Goal: Entertainment & Leisure: Browse casually

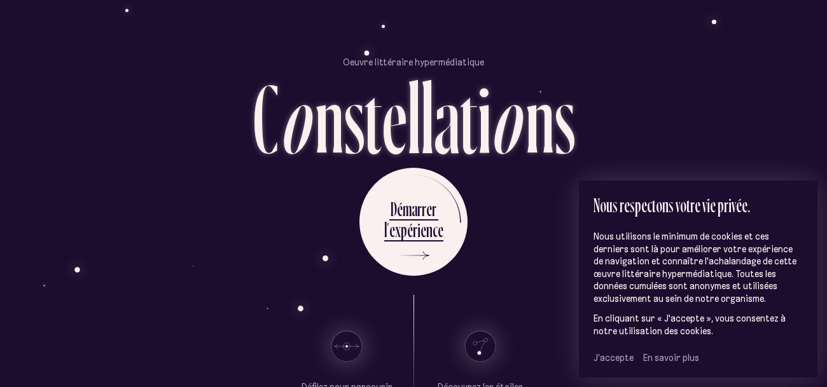
click at [621, 360] on span "J’accepte" at bounding box center [613, 357] width 40 height 11
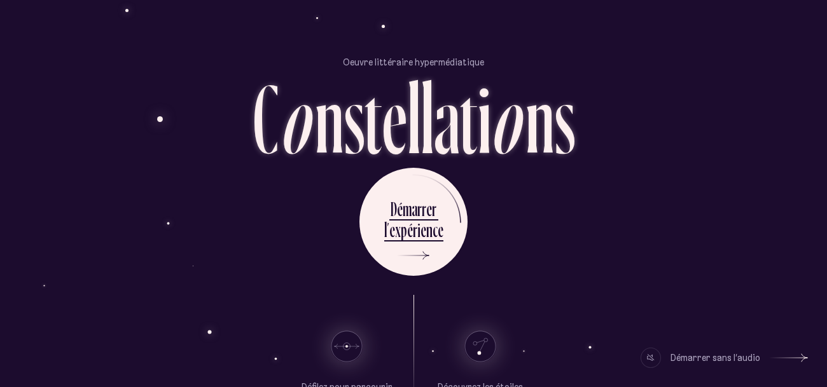
click at [296, 184] on div "D é m a r r e r l ’ e x p é r i e n c e" at bounding box center [413, 222] width 744 height 108
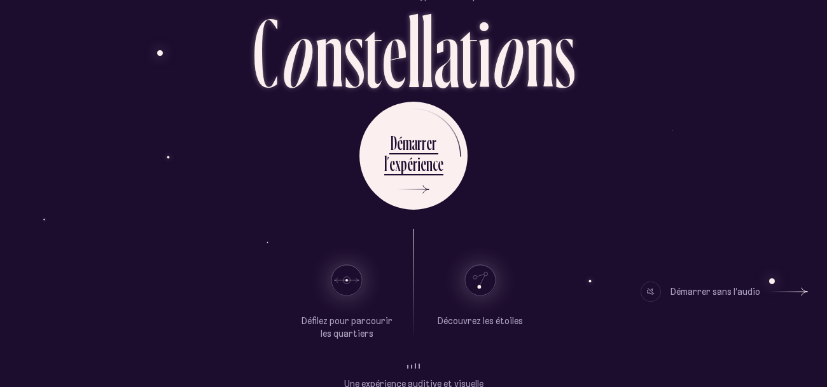
scroll to position [72, 0]
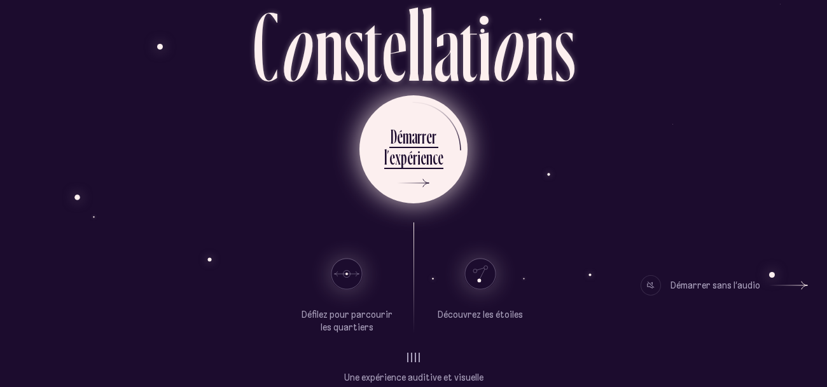
click at [411, 171] on div "l ’ e x p é r i e n c e" at bounding box center [413, 159] width 59 height 29
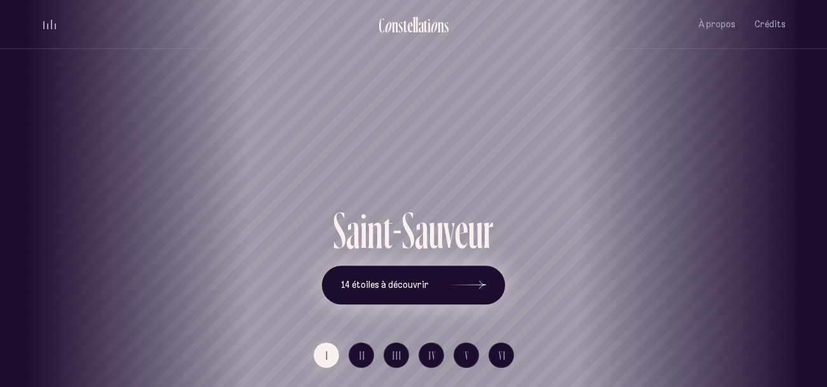
click at [404, 278] on button "14 étoiles à découvrir" at bounding box center [413, 285] width 183 height 39
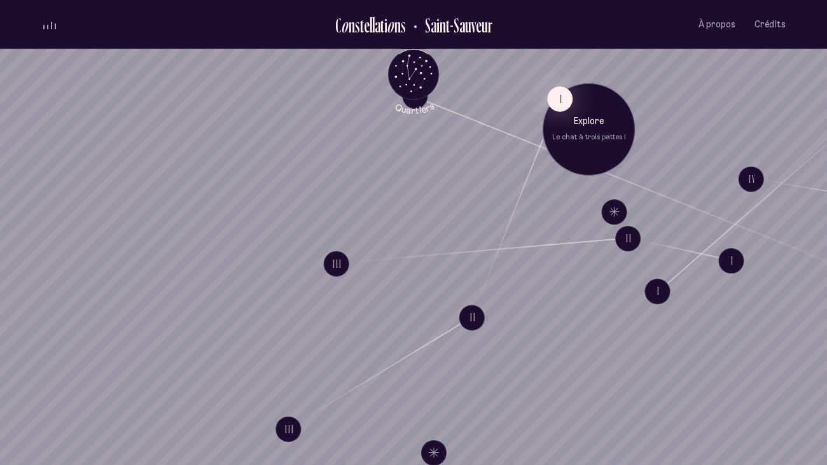
click at [575, 117] on p "Explore" at bounding box center [589, 122] width 74 height 13
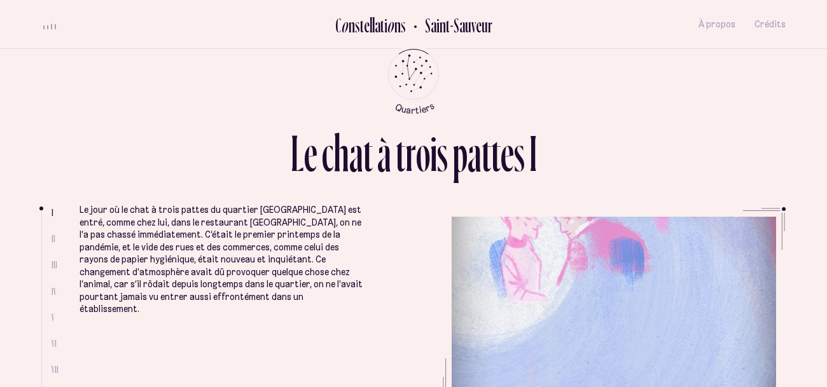
click at [52, 241] on span "II" at bounding box center [54, 238] width 4 height 11
drag, startPoint x: 40, startPoint y: 209, endPoint x: 36, endPoint y: 240, distance: 31.4
click at [36, 240] on div "L e c h a t à t r o i s p a t t e s I I II III IV V VI VII VIII Le jour où le c…" at bounding box center [413, 193] width 763 height 387
click at [416, 79] on icon "Quartiers" at bounding box center [413, 95] width 74 height 39
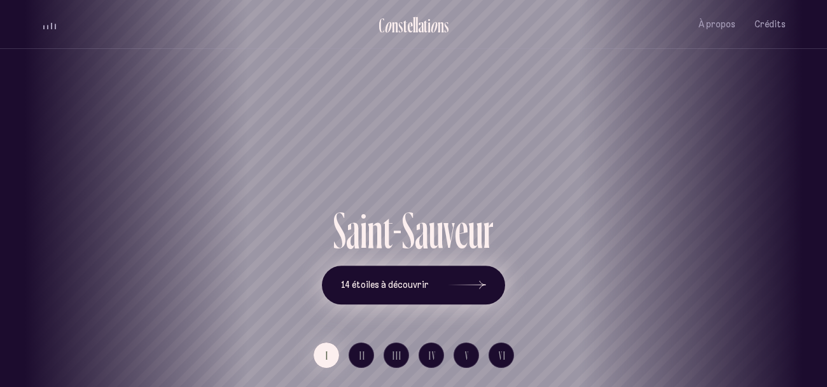
click at [383, 284] on span "14 étoiles à découvrir" at bounding box center [385, 285] width 88 height 11
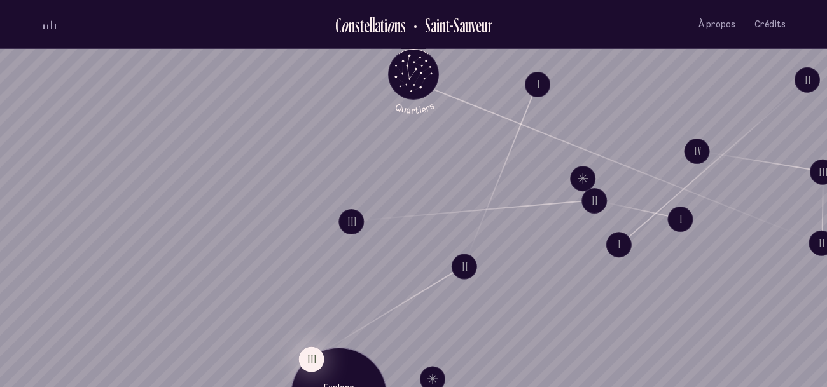
click at [313, 358] on button "III" at bounding box center [311, 359] width 25 height 25
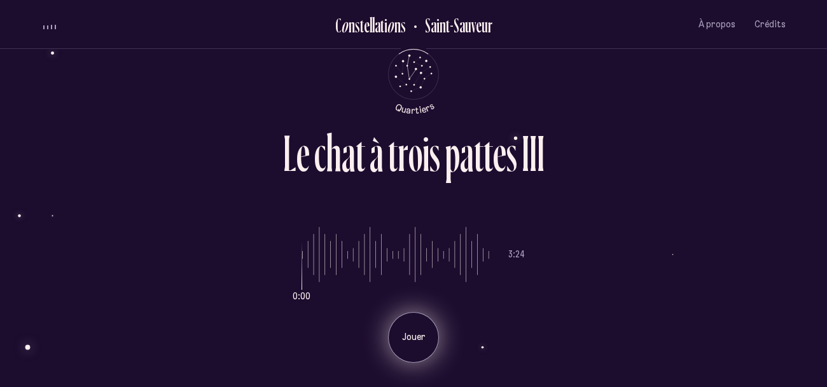
click at [417, 328] on div "Jouer" at bounding box center [413, 337] width 51 height 51
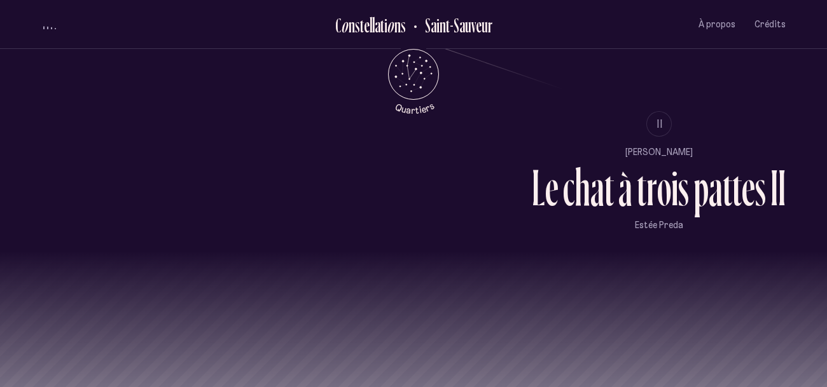
scroll to position [1186, 0]
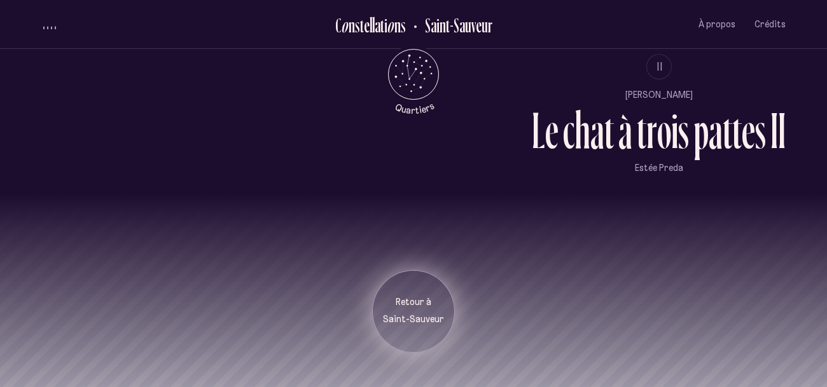
click at [428, 306] on p "Retour à" at bounding box center [414, 302] width 64 height 13
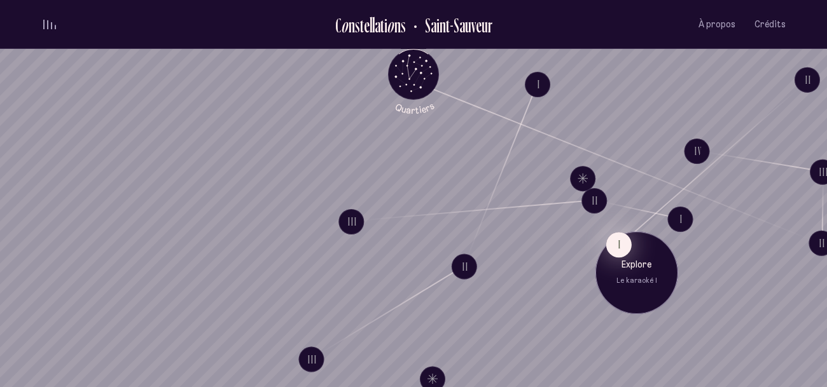
click at [628, 251] on button "I" at bounding box center [618, 244] width 25 height 25
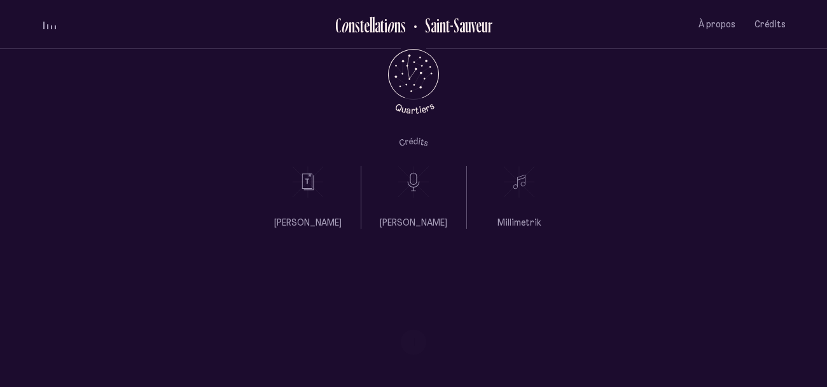
scroll to position [490, 0]
click at [515, 183] on icon at bounding box center [519, 181] width 32 height 32
click at [513, 225] on p "Millimetrik" at bounding box center [519, 222] width 44 height 13
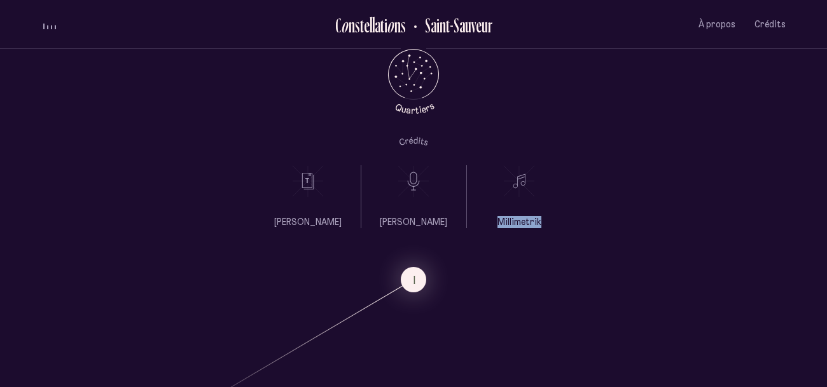
click at [423, 176] on icon at bounding box center [413, 181] width 32 height 32
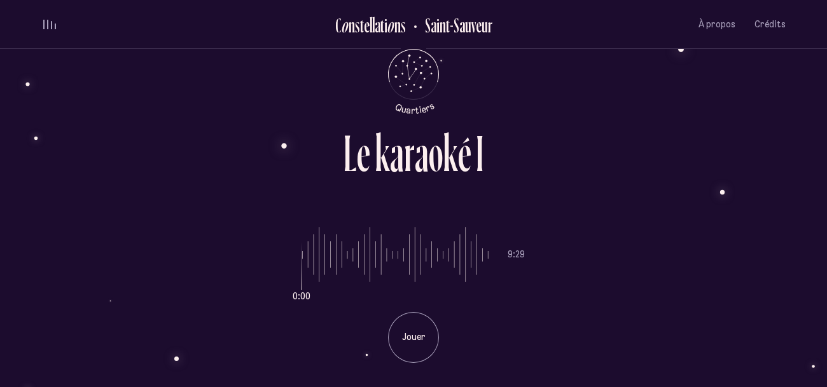
scroll to position [0, 0]
click at [378, 23] on div "a" at bounding box center [378, 25] width 6 height 21
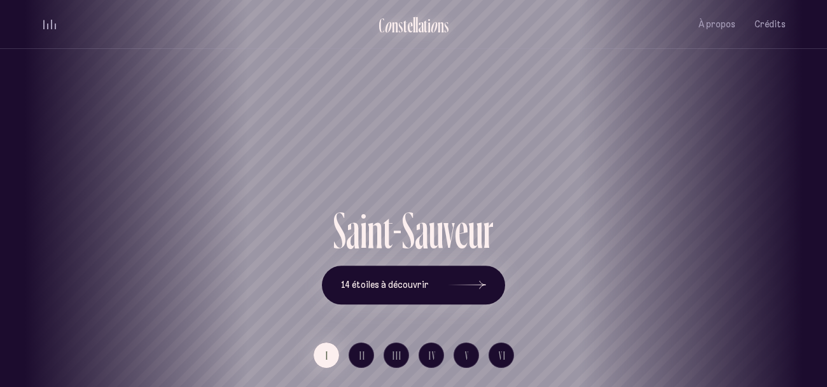
click at [433, 33] on div "o" at bounding box center [434, 25] width 8 height 21
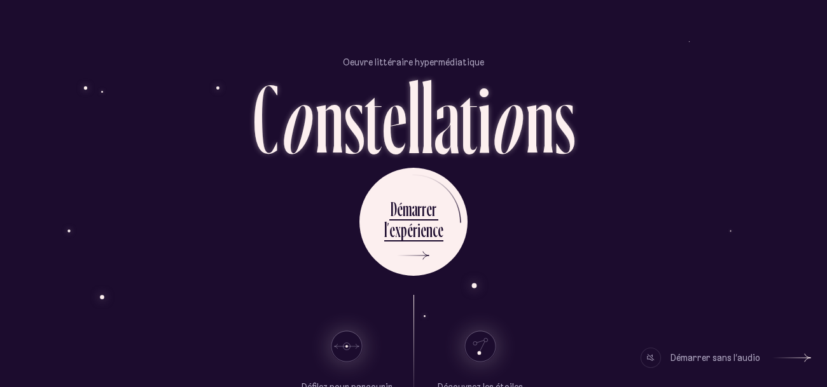
click at [716, 364] on div "Démarrer sans l’audio" at bounding box center [715, 358] width 90 height 20
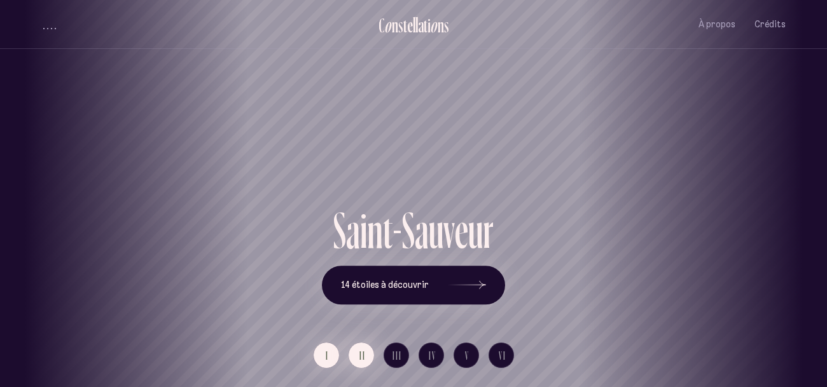
click at [354, 354] on button "II" at bounding box center [360, 355] width 25 height 25
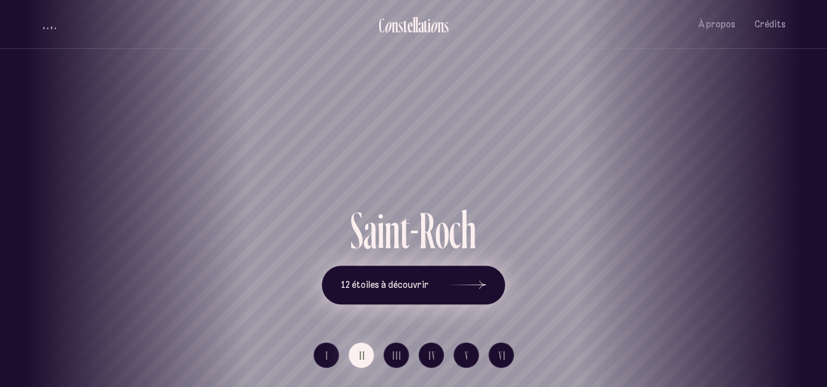
click at [448, 291] on icon at bounding box center [467, 284] width 38 height 95
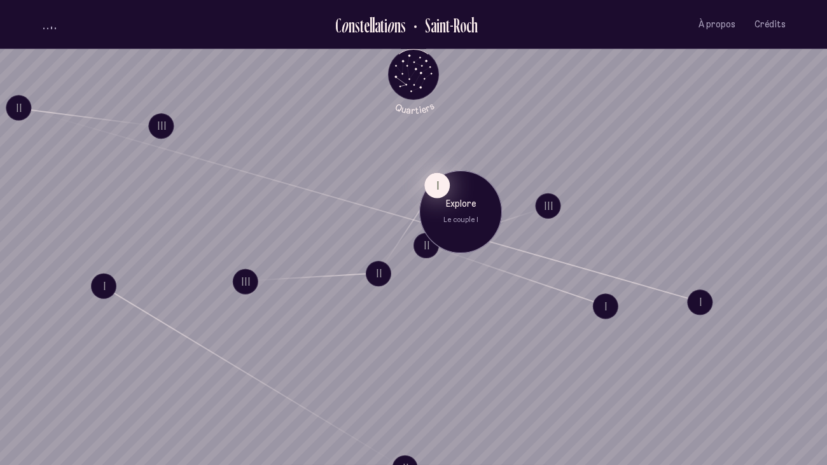
click at [435, 194] on button "I" at bounding box center [436, 184] width 25 height 25
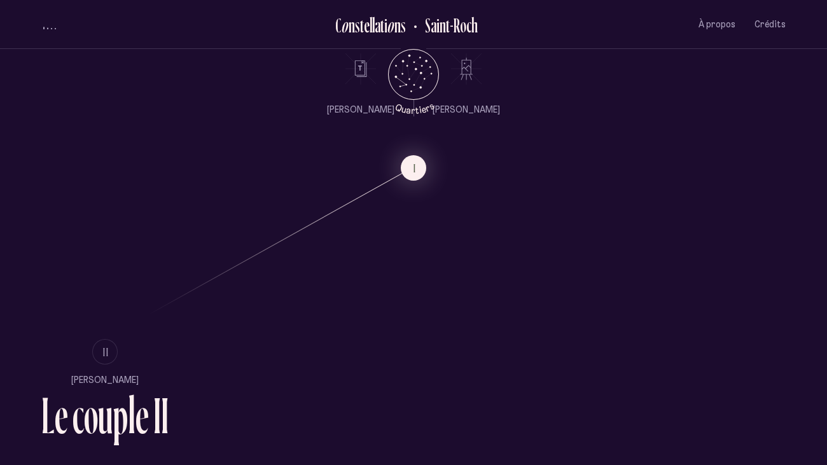
scroll to position [700, 0]
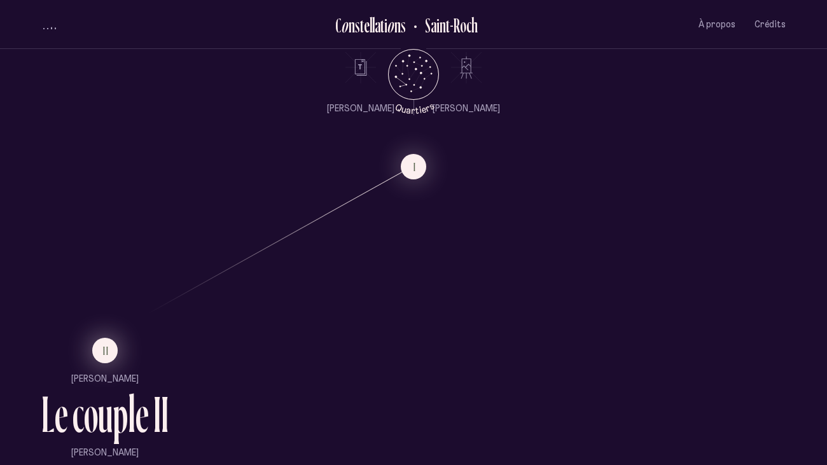
click at [111, 355] on button "II" at bounding box center [104, 350] width 25 height 25
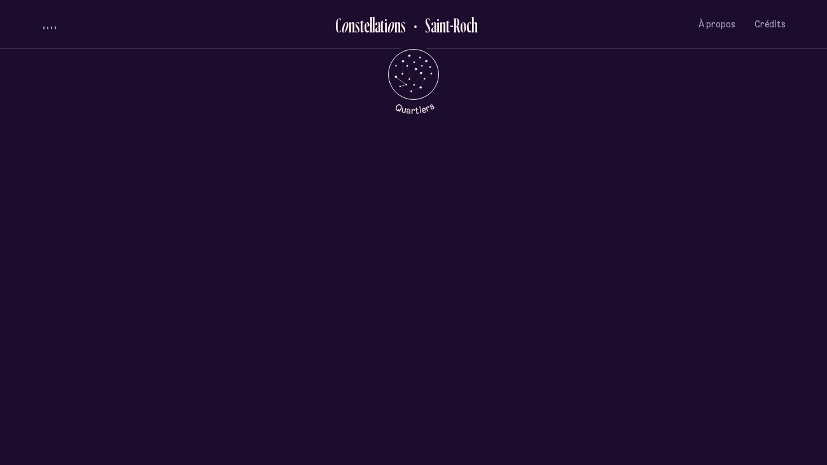
scroll to position [0, 0]
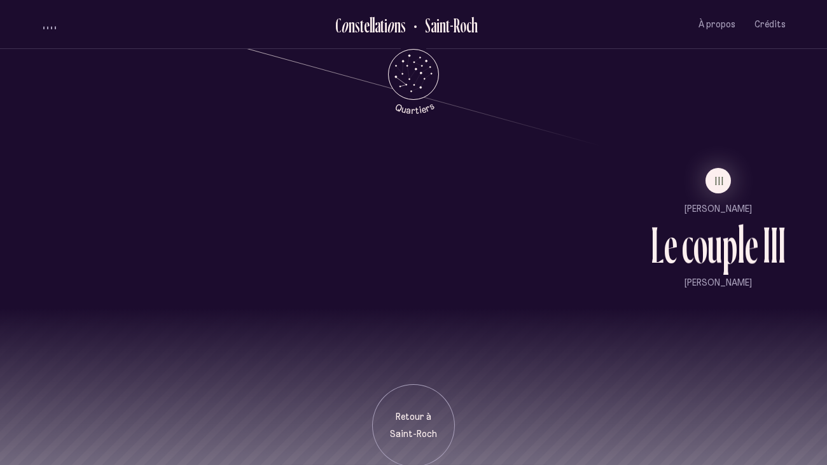
click at [701, 188] on li "III" at bounding box center [717, 180] width 135 height 25
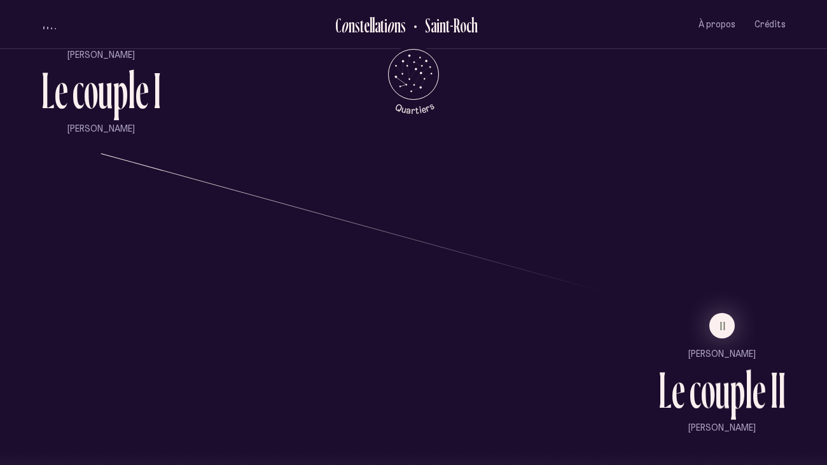
click at [722, 341] on ul "II Maude Poissant L e c o u p l e I I Nadia Morin" at bounding box center [721, 373] width 127 height 121
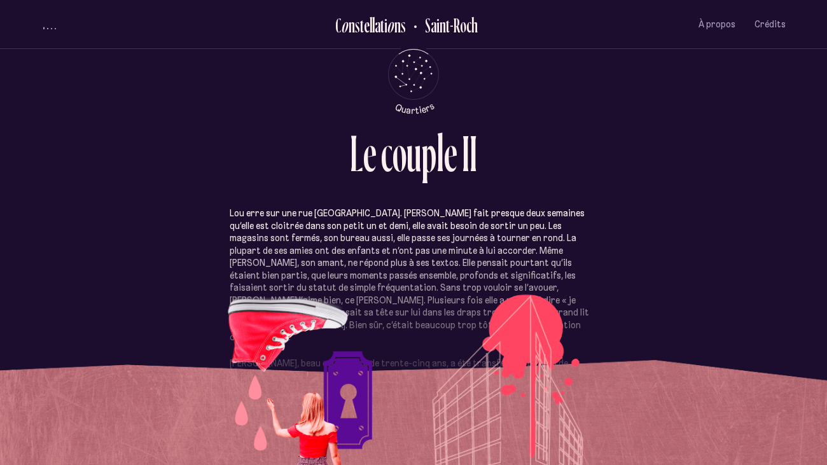
drag, startPoint x: 427, startPoint y: 224, endPoint x: 432, endPoint y: 146, distance: 77.7
click at [432, 146] on div "L e c o u p l e I I Lou erre sur une rue Saint-Joseph déserte. Ça fait presque …" at bounding box center [413, 232] width 763 height 465
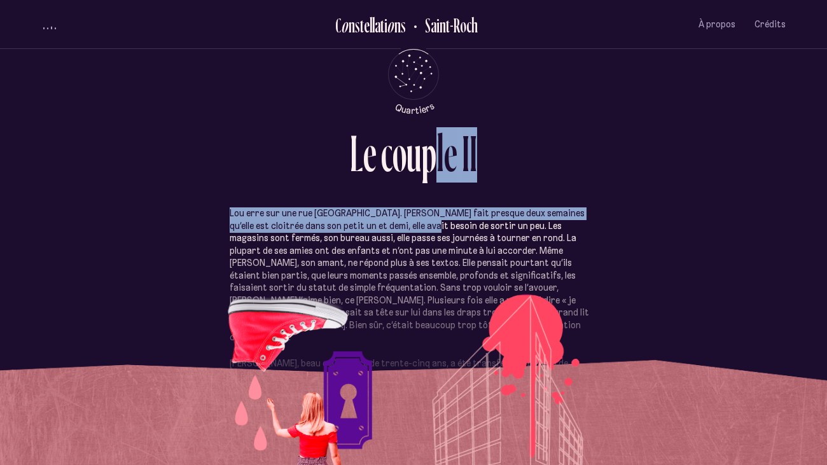
click at [432, 146] on div "p" at bounding box center [428, 153] width 15 height 52
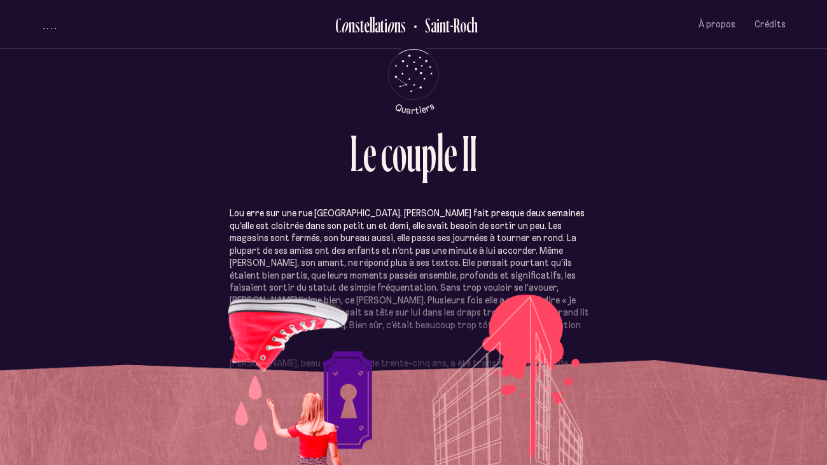
click at [177, 387] on div "Lou erre sur une rue Saint-Joseph déserte. Ça fait presque deux semaines qu’ell…" at bounding box center [413, 307] width 744 height 277
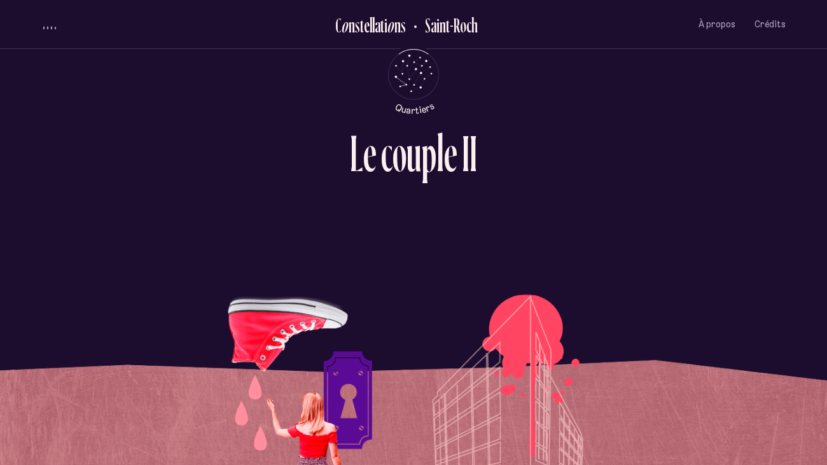
click at [46, 27] on div "volume audio" at bounding box center [49, 27] width 13 height 3
click at [51, 28] on span "volume audio" at bounding box center [51, 27] width 1 height 4
click at [384, 27] on div "i" at bounding box center [385, 25] width 3 height 21
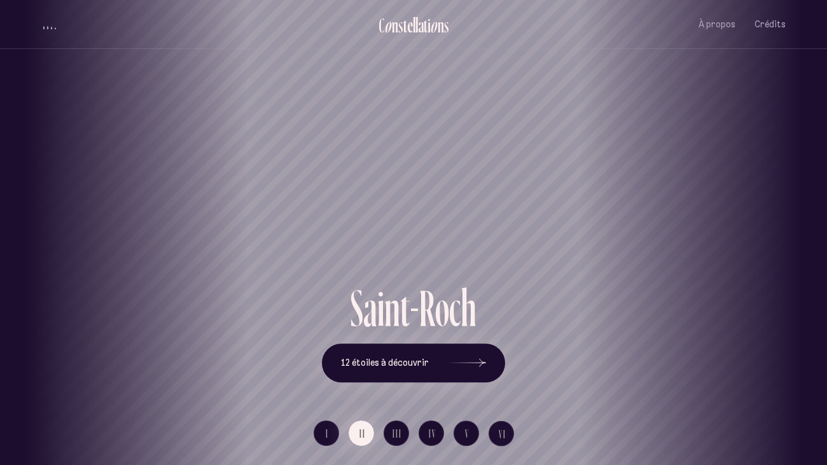
click at [484, 364] on div "Vieux-Québec Saint-Sauveur Saint-Roch Limoilou Saint-Jean-Baptiste Montcalm Vie…" at bounding box center [413, 232] width 827 height 465
click at [479, 366] on use at bounding box center [482, 363] width 6 height 8
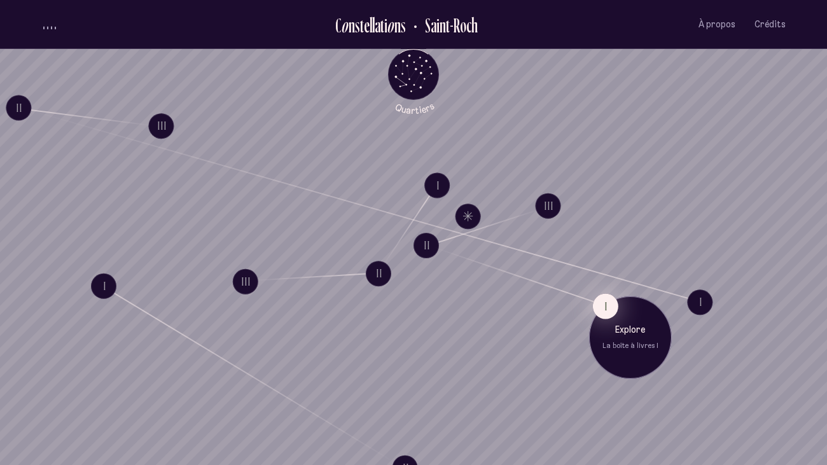
click at [600, 306] on button "I" at bounding box center [605, 305] width 25 height 25
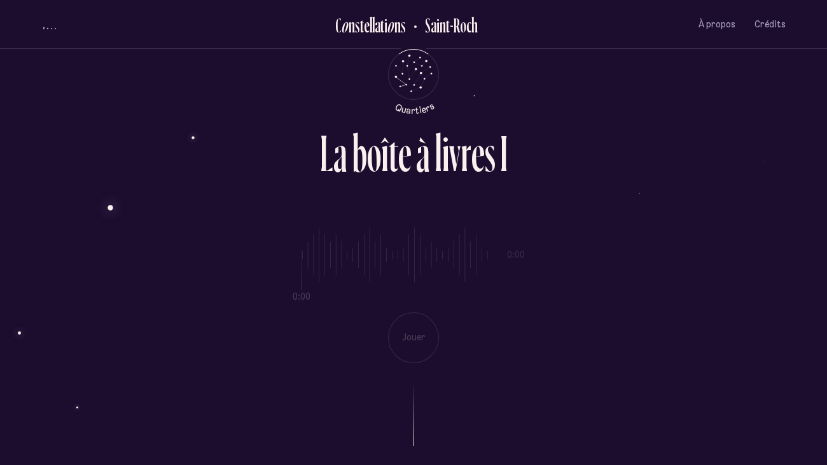
click at [416, 329] on div "0:00 0:00 Jouer" at bounding box center [413, 285] width 744 height 156
click at [51, 28] on span "volume audio" at bounding box center [51, 28] width 1 height 1
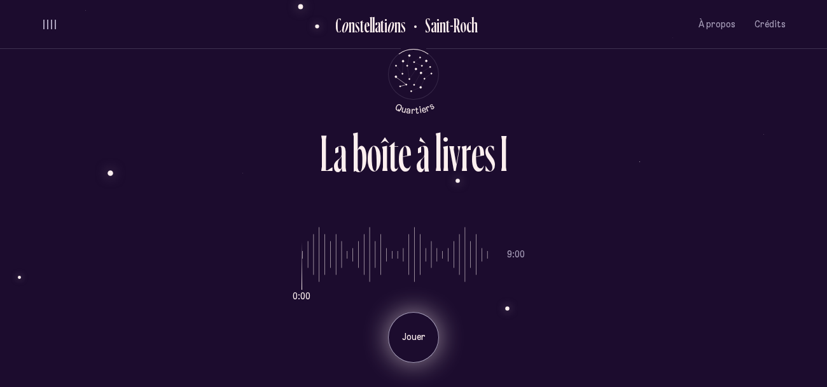
click at [404, 331] on p "Jouer" at bounding box center [413, 337] width 32 height 13
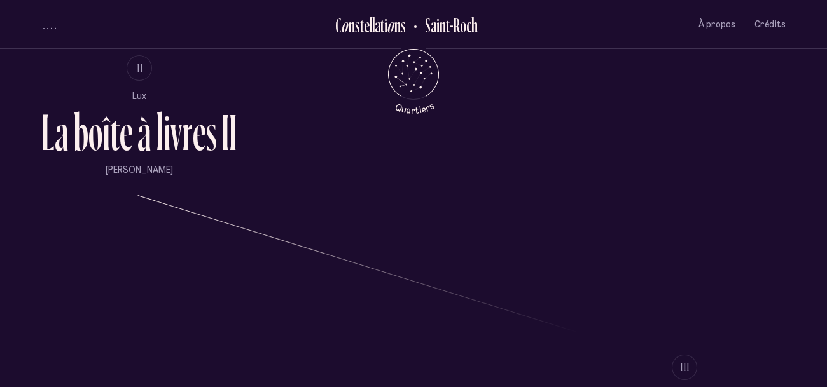
scroll to position [898, 0]
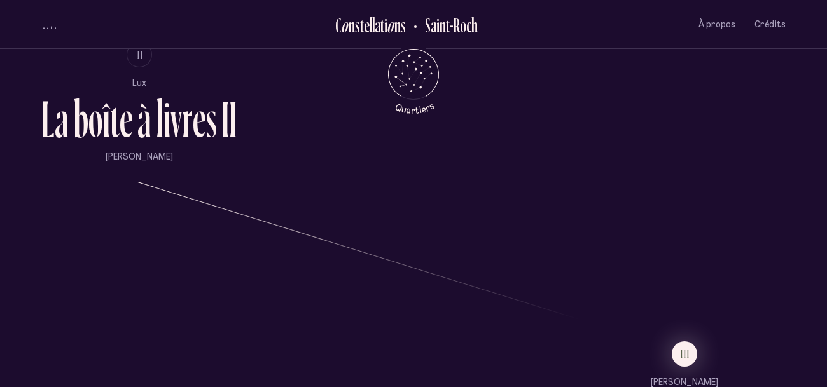
click at [706, 353] on li "III" at bounding box center [683, 353] width 203 height 25
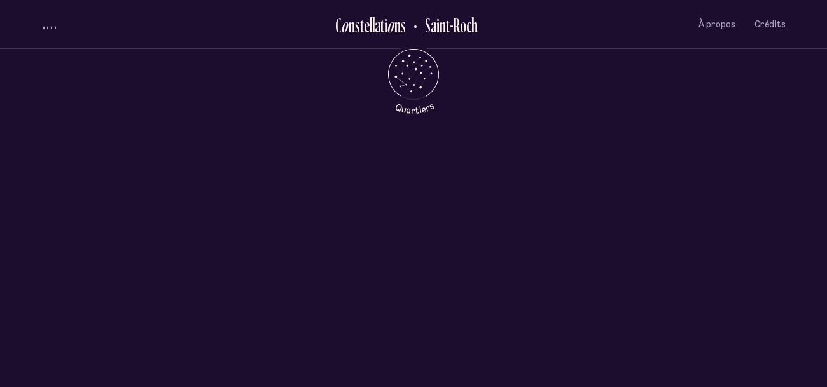
scroll to position [0, 0]
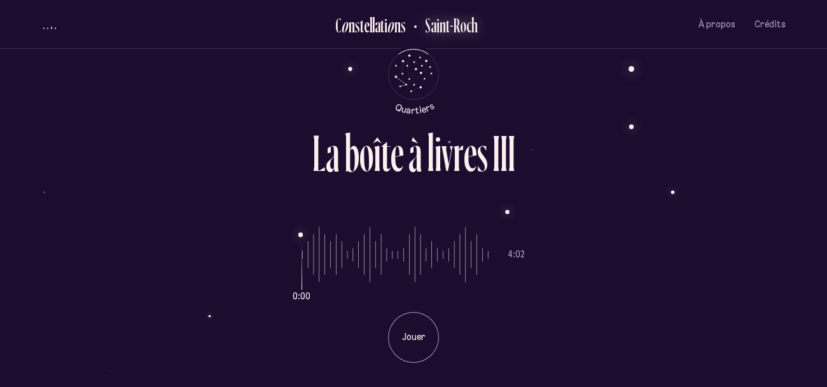
click at [461, 16] on h2 "Saint-Roch" at bounding box center [446, 25] width 62 height 21
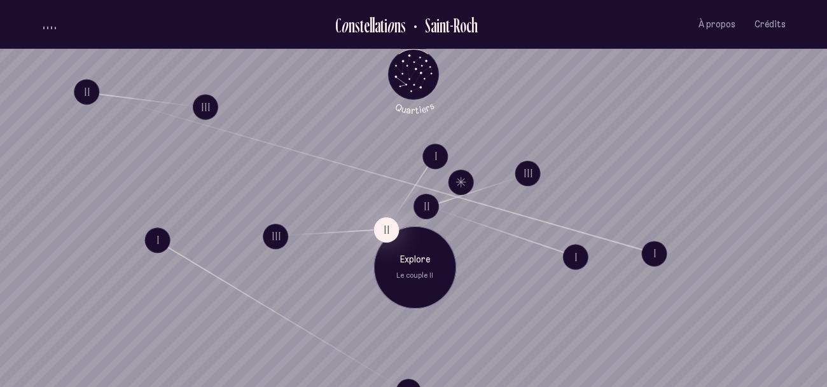
click at [392, 249] on div "Explore Le couple II" at bounding box center [414, 267] width 83 height 83
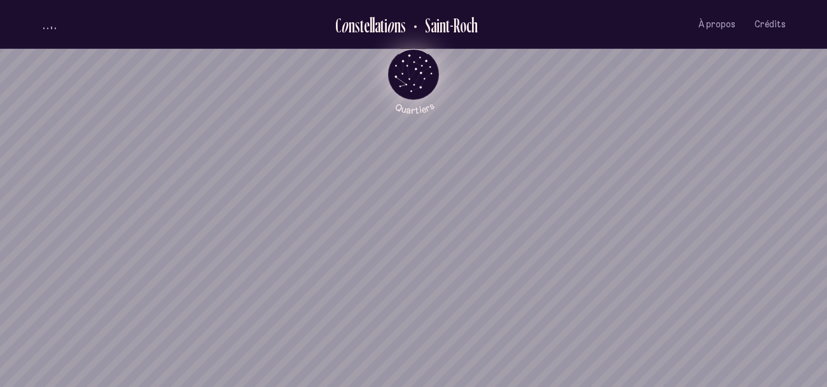
click at [418, 87] on icon "Quartiers" at bounding box center [413, 95] width 74 height 39
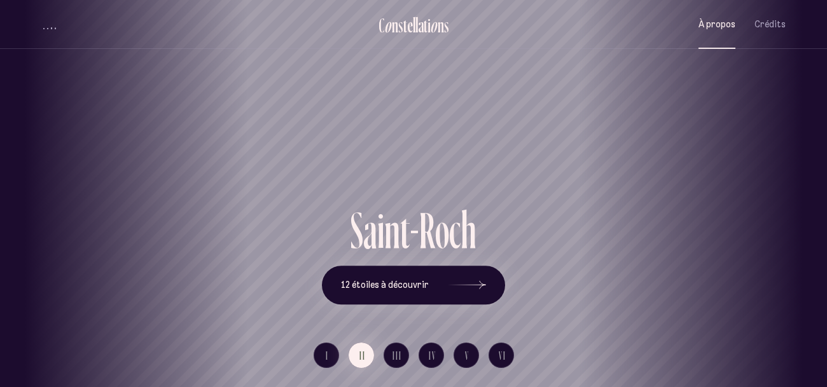
click at [724, 25] on span "À propos" at bounding box center [716, 24] width 37 height 11
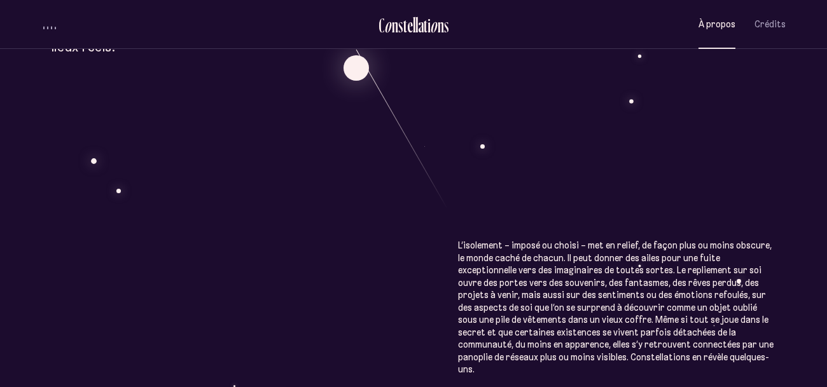
scroll to position [577, 0]
click at [621, 223] on div "À p r o p o s C o n s t e l l a t i o n s Œuvre littéraire hypermédiatique, Con…" at bounding box center [413, 172] width 827 height 1498
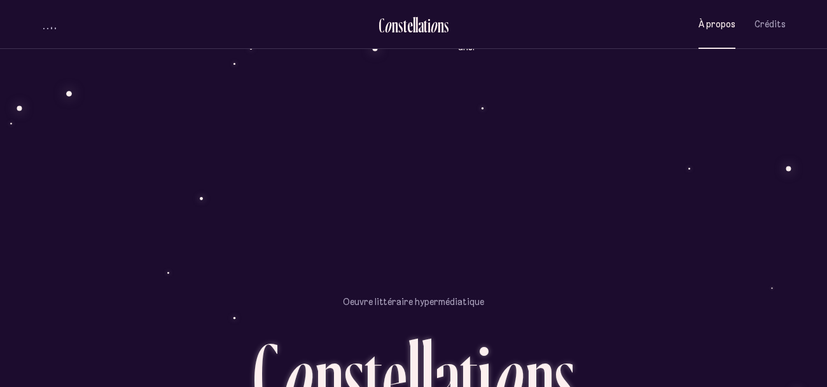
scroll to position [1092, 0]
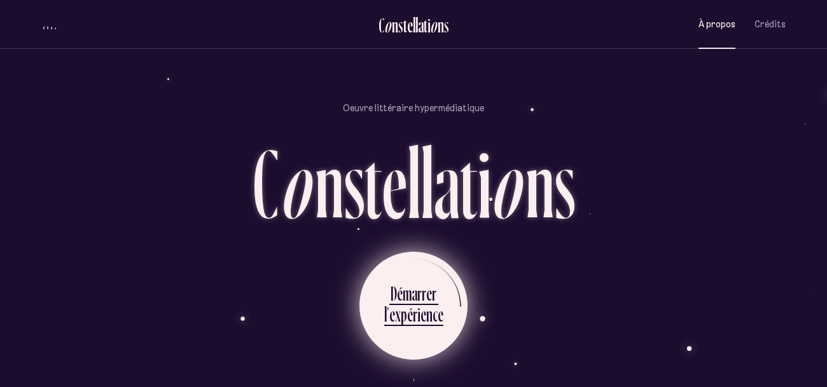
click at [441, 275] on ul "D é m a r r e r l ’ e x p é r i e n c e" at bounding box center [413, 306] width 108 height 108
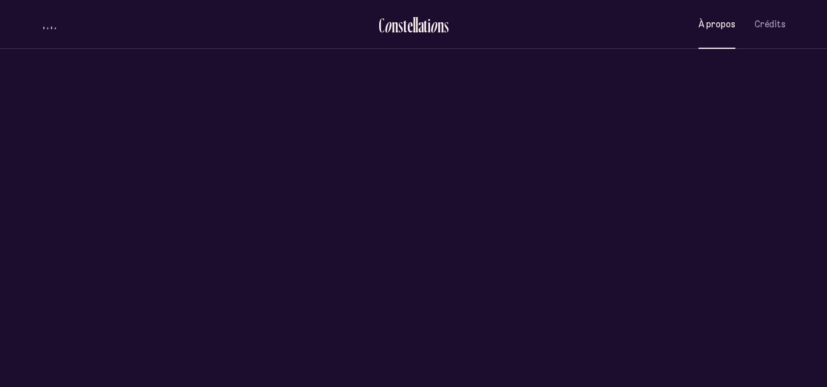
scroll to position [0, 0]
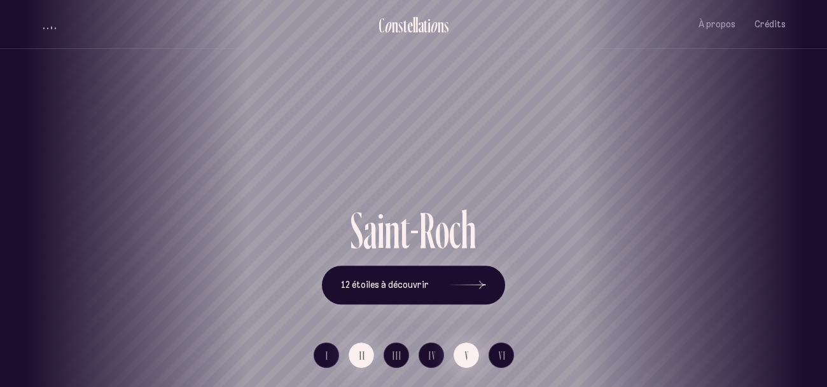
click at [473, 355] on button "V" at bounding box center [465, 355] width 25 height 25
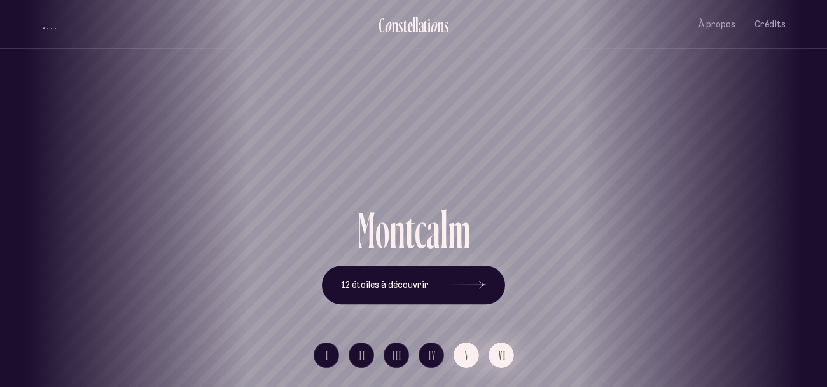
click at [500, 354] on span "VI" at bounding box center [502, 355] width 8 height 11
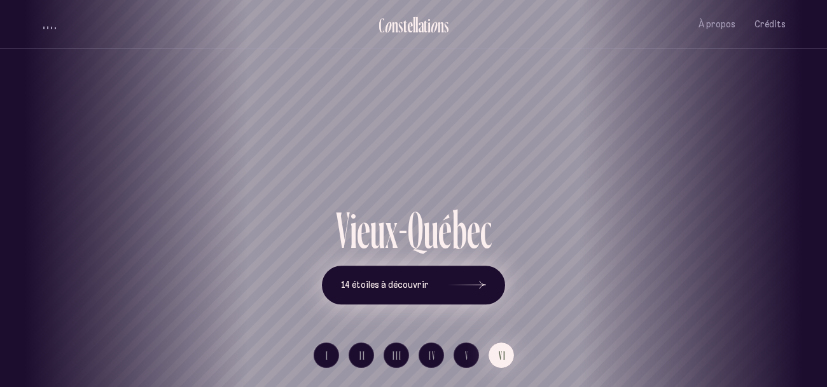
click at [388, 280] on span "14 étoiles à découvrir" at bounding box center [385, 285] width 88 height 11
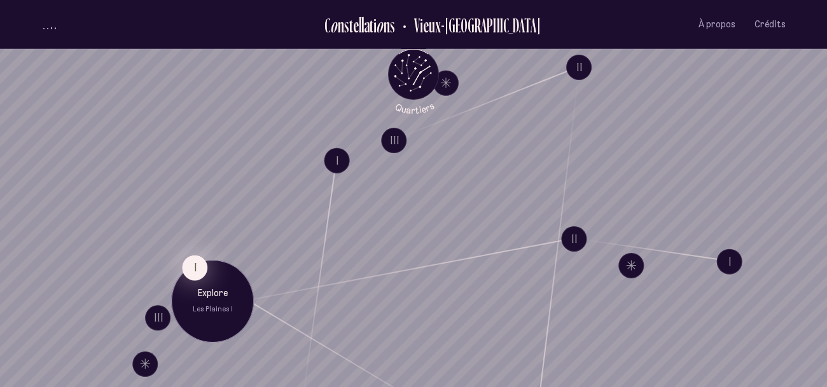
click at [201, 263] on button "I" at bounding box center [194, 267] width 25 height 25
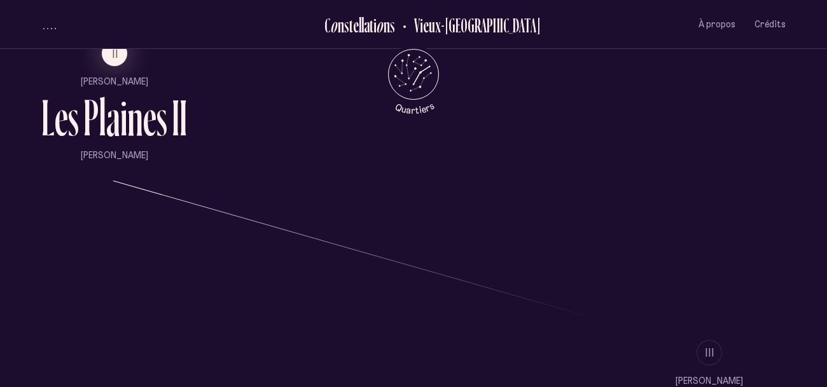
scroll to position [895, 0]
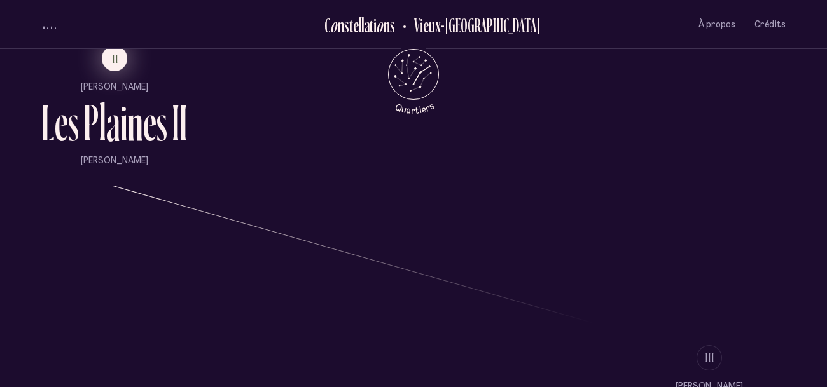
click at [110, 67] on button "II" at bounding box center [114, 58] width 25 height 25
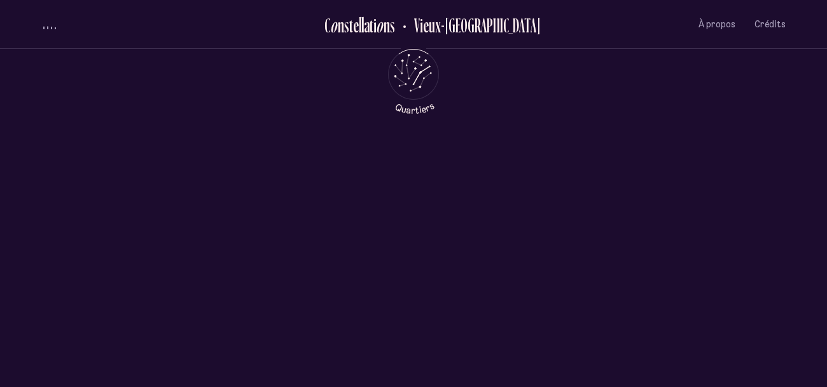
scroll to position [0, 0]
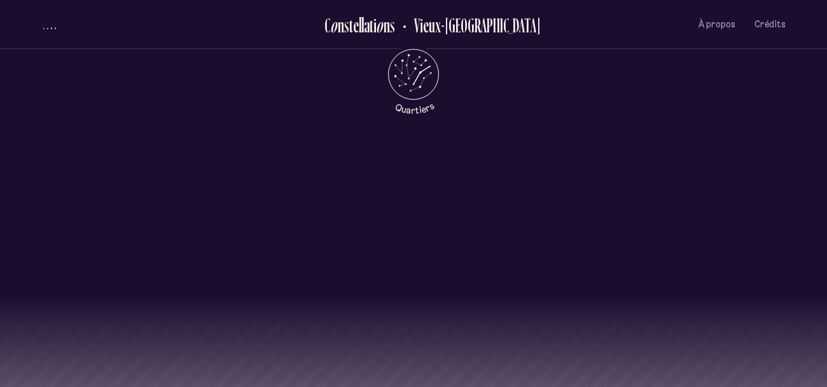
scroll to position [1186, 0]
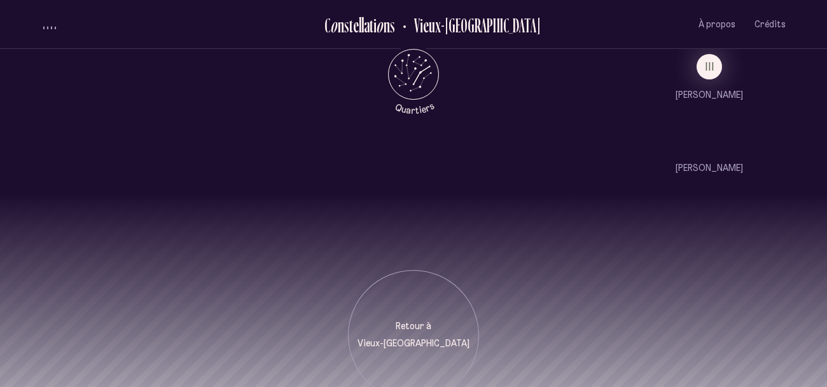
click at [718, 84] on ul "III Anne-Julie Royer L e s P l a i n e s I I I Paul Bordeleau" at bounding box center [708, 114] width 153 height 121
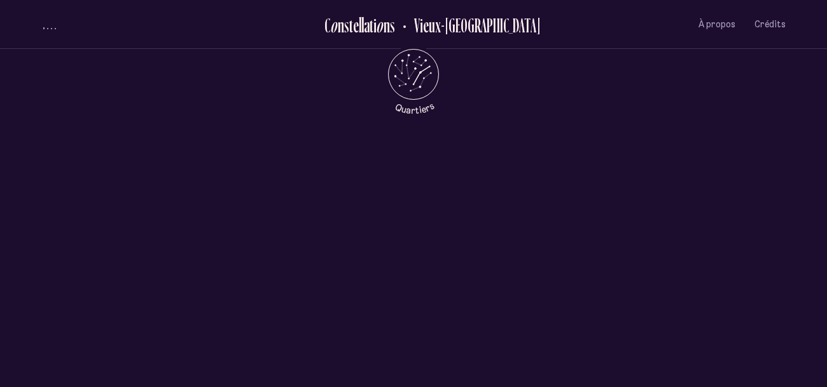
scroll to position [0, 0]
